Goal: Navigation & Orientation: Find specific page/section

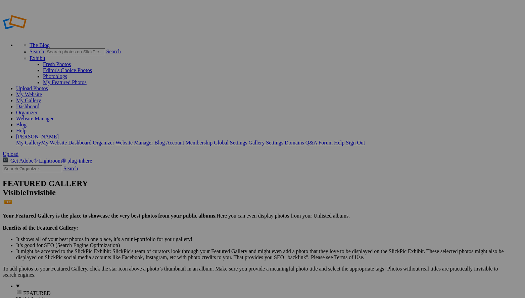
click at [54, 116] on link "Website Manager" at bounding box center [35, 119] width 38 height 6
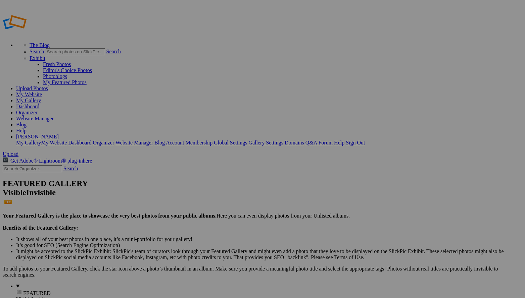
click at [54, 116] on link "Website Manager" at bounding box center [35, 119] width 38 height 6
